Goal: Task Accomplishment & Management: Complete application form

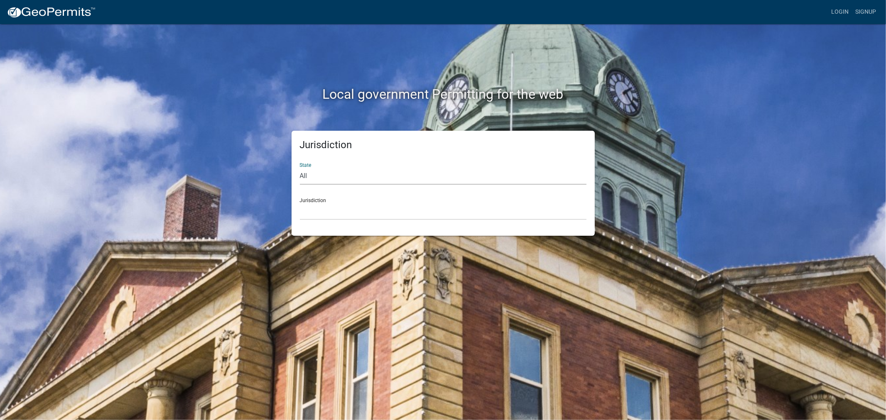
click at [312, 175] on select "All [US_STATE] [US_STATE] [US_STATE] [US_STATE] [US_STATE] [US_STATE] [US_STATE…" at bounding box center [443, 176] width 287 height 17
select select "[US_STATE]"
click at [300, 168] on select "All [US_STATE] [US_STATE] [US_STATE] [US_STATE] [US_STATE] [US_STATE] [US_STATE…" at bounding box center [443, 176] width 287 height 17
click at [322, 211] on select "[GEOGRAPHIC_DATA], [US_STATE]" at bounding box center [443, 211] width 287 height 17
click at [324, 210] on select "[GEOGRAPHIC_DATA], [US_STATE]" at bounding box center [443, 211] width 287 height 17
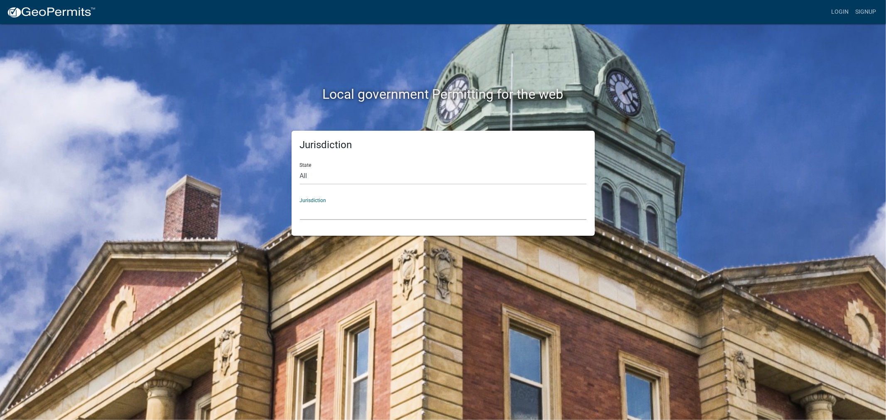
click at [300, 203] on select "[GEOGRAPHIC_DATA], [US_STATE]" at bounding box center [443, 211] width 287 height 17
click at [324, 207] on select "[GEOGRAPHIC_DATA], [US_STATE]" at bounding box center [443, 211] width 287 height 17
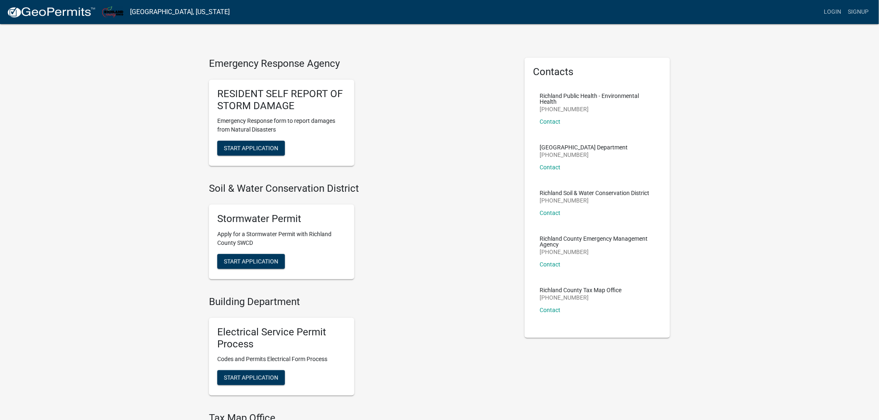
scroll to position [2, 0]
click at [103, 13] on img at bounding box center [112, 11] width 21 height 11
click at [58, 10] on img at bounding box center [51, 12] width 89 height 12
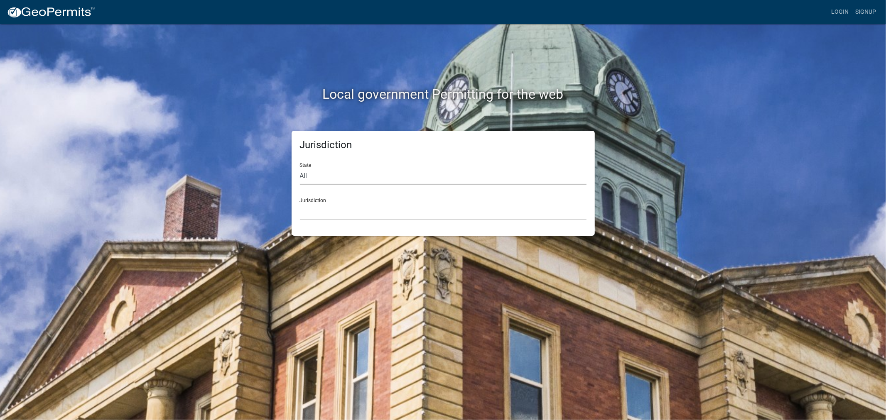
click at [321, 171] on select "All [US_STATE] [US_STATE] [US_STATE] [US_STATE] [US_STATE] [US_STATE] [US_STATE…" at bounding box center [443, 176] width 287 height 17
select select "[US_STATE]"
click at [300, 168] on select "All [US_STATE] [US_STATE] [US_STATE] [US_STATE] [US_STATE] [US_STATE] [US_STATE…" at bounding box center [443, 176] width 287 height 17
drag, startPoint x: 310, startPoint y: 270, endPoint x: 310, endPoint y: 258, distance: 11.6
click at [310, 269] on div "Local government Permitting for the web Jurisdiction State All [US_STATE] [US_S…" at bounding box center [443, 210] width 886 height 420
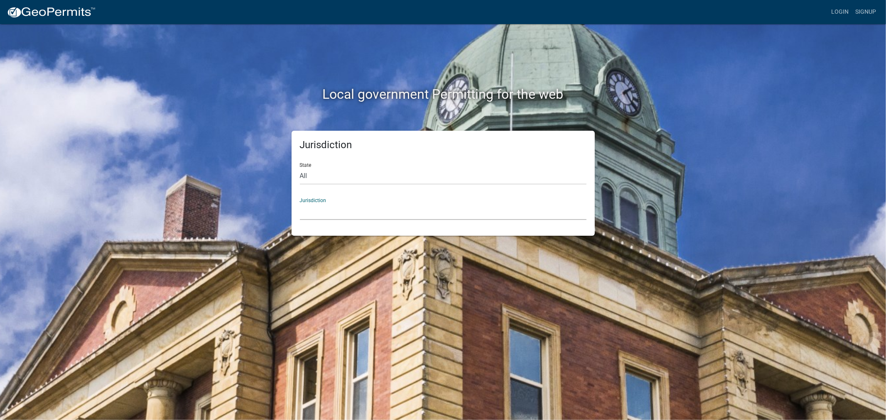
click at [315, 215] on select "[GEOGRAPHIC_DATA], [US_STATE]" at bounding box center [443, 211] width 287 height 17
click at [331, 214] on select "[GEOGRAPHIC_DATA], [US_STATE]" at bounding box center [443, 211] width 287 height 17
click at [702, 93] on div "Local government Permitting for the web Jurisdiction State All [US_STATE] [US_S…" at bounding box center [443, 210] width 886 height 420
click at [860, 11] on link "Signup" at bounding box center [865, 12] width 27 height 16
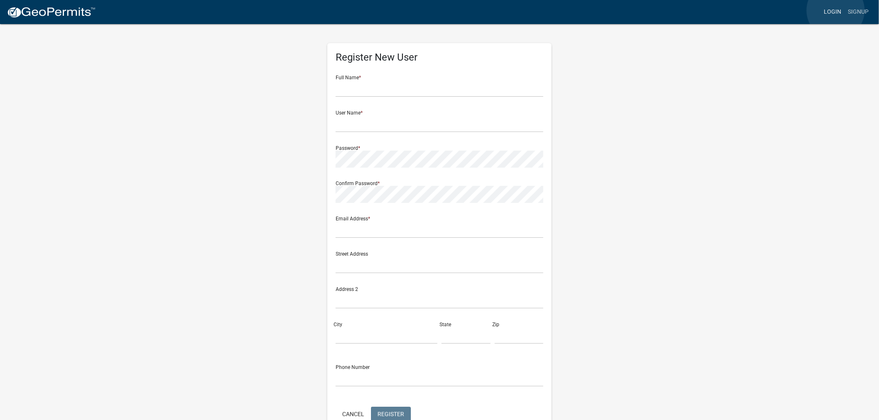
click at [836, 10] on link "Login" at bounding box center [833, 12] width 24 height 16
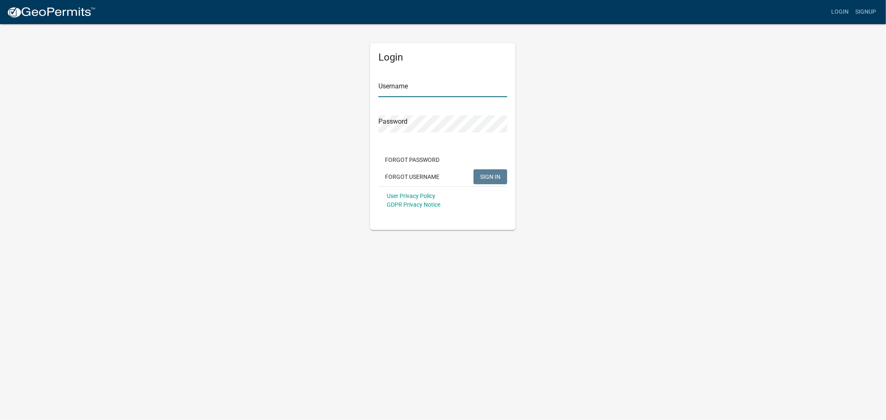
click at [404, 85] on input "Username" at bounding box center [442, 88] width 129 height 17
type input "[EMAIL_ADDRESS][DOMAIN_NAME]"
click at [493, 181] on button "SIGN IN" at bounding box center [491, 176] width 34 height 15
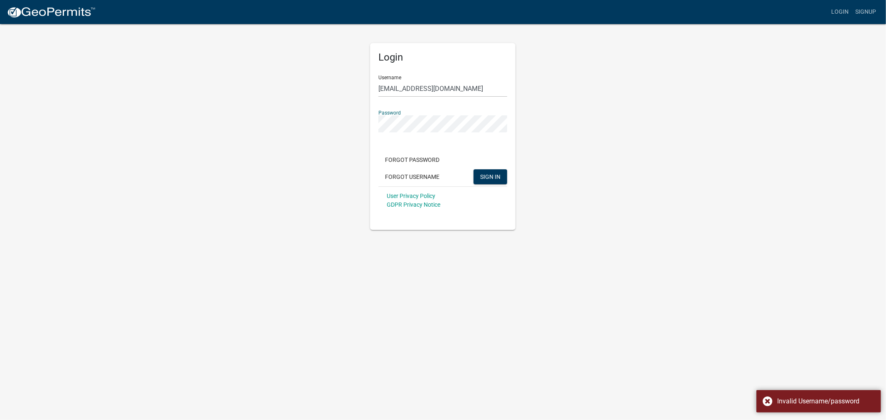
click at [310, 125] on div "Login Username [PERSON_NAME][EMAIL_ADDRESS][DOMAIN_NAME] Password Forgot Passwo…" at bounding box center [443, 126] width 474 height 207
click at [474, 169] on button "SIGN IN" at bounding box center [491, 176] width 34 height 15
click at [415, 159] on button "Forgot Password" at bounding box center [412, 159] width 68 height 15
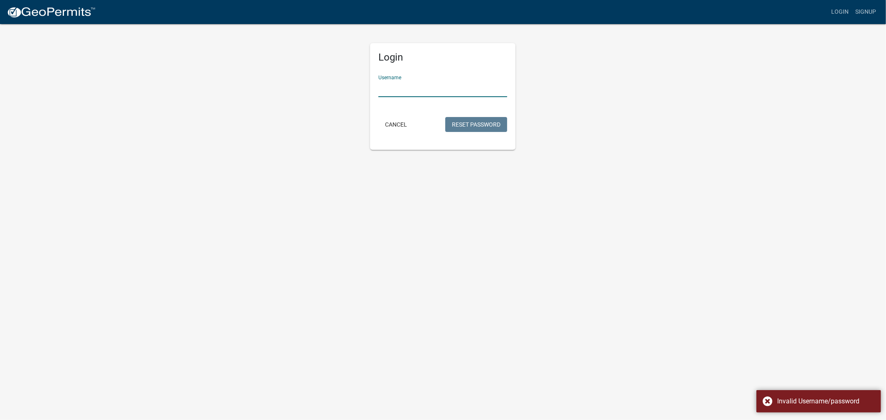
click at [399, 90] on input "Username" at bounding box center [442, 88] width 129 height 17
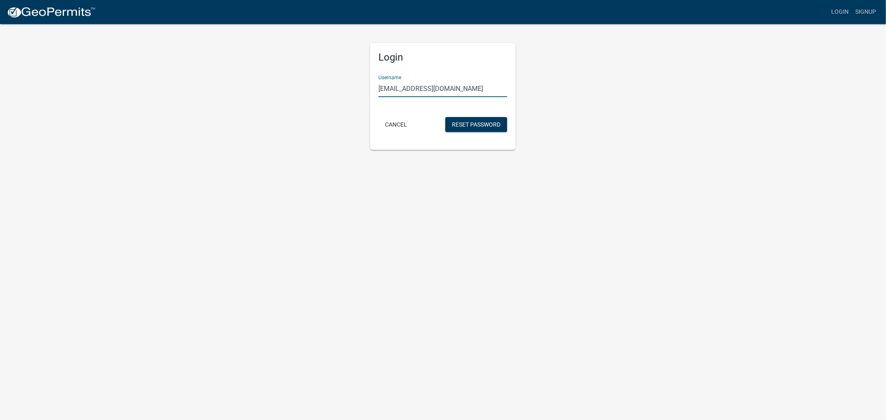
type input "[EMAIL_ADDRESS][DOMAIN_NAME]"
click at [445, 117] on button "Reset Password" at bounding box center [476, 124] width 62 height 15
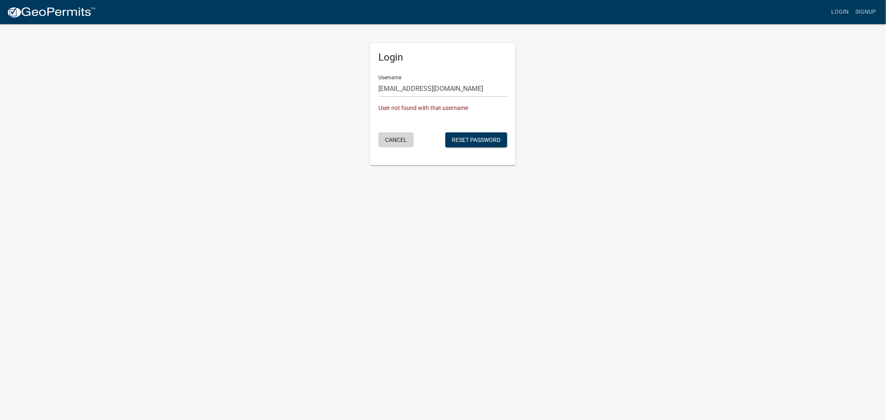
click at [390, 140] on button "Cancel" at bounding box center [395, 140] width 35 height 15
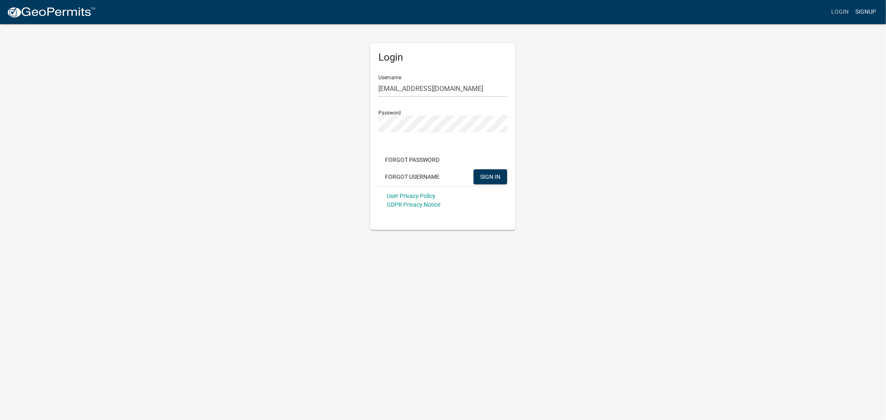
click at [873, 10] on link "Signup" at bounding box center [865, 12] width 27 height 16
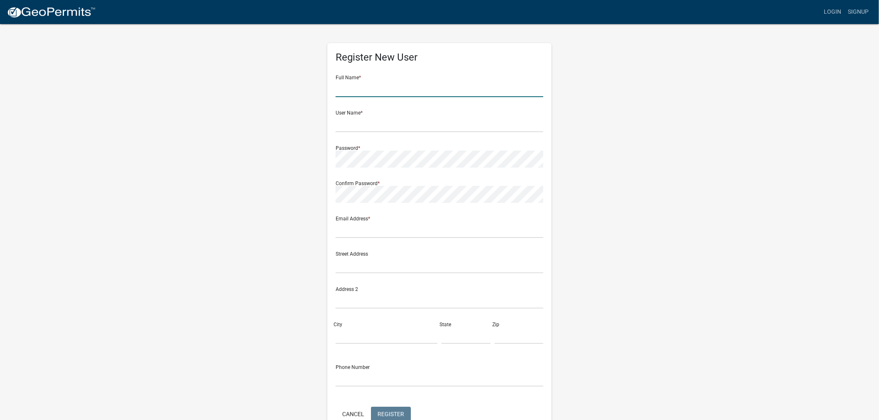
click at [363, 90] on input "text" at bounding box center [440, 88] width 208 height 17
type input "[PERSON_NAME]"
type input "[EMAIL_ADDRESS][DOMAIN_NAME]"
type input "[STREET_ADDRESS]"
type input "[GEOGRAPHIC_DATA]"
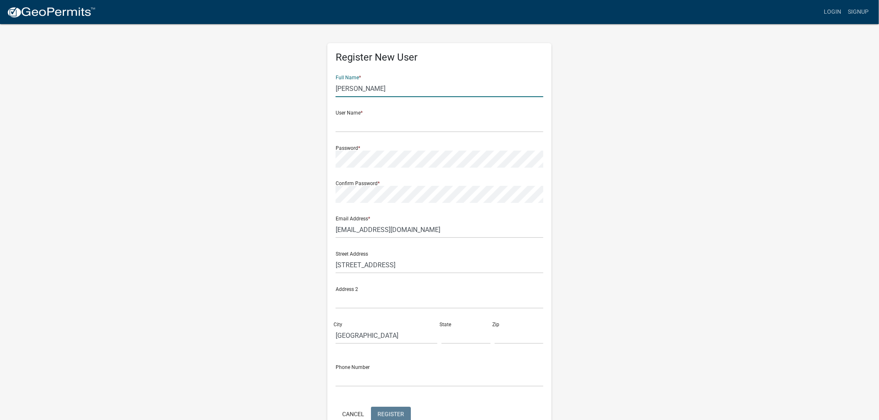
type input "FL"
type input "33309"
click at [372, 125] on input "text" at bounding box center [440, 123] width 208 height 17
type input "[EMAIL_ADDRESS][DOMAIN_NAME]"
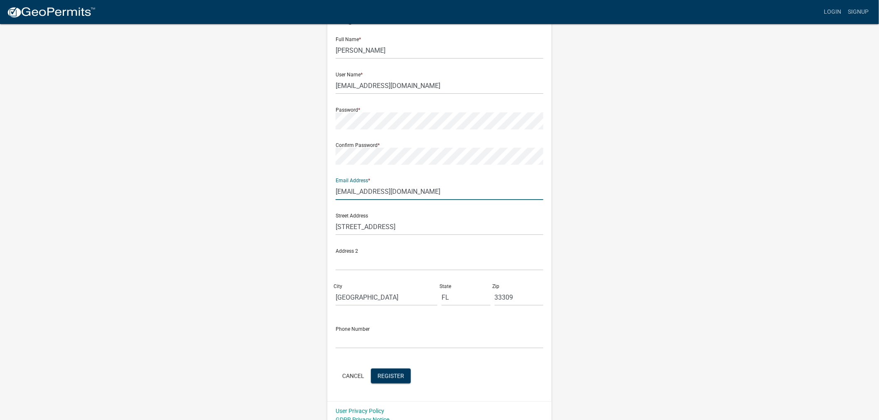
scroll to position [47, 0]
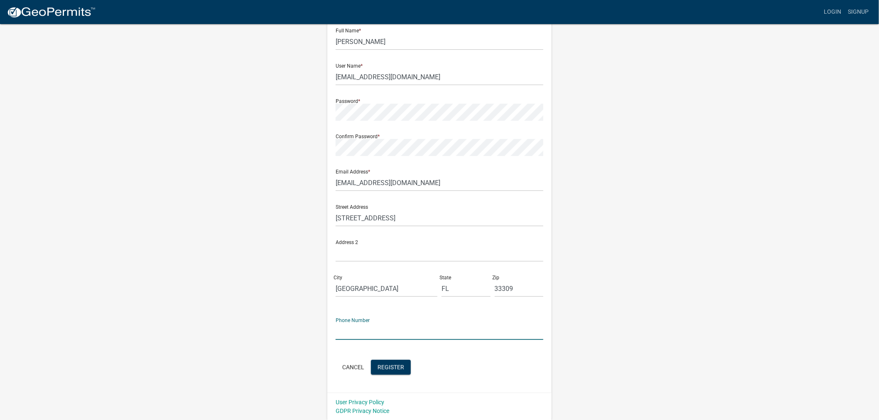
click at [374, 329] on input "text" at bounding box center [440, 331] width 208 height 17
type input "5747072109"
click at [393, 364] on span "Register" at bounding box center [391, 367] width 27 height 7
